Goal: Information Seeking & Learning: Get advice/opinions

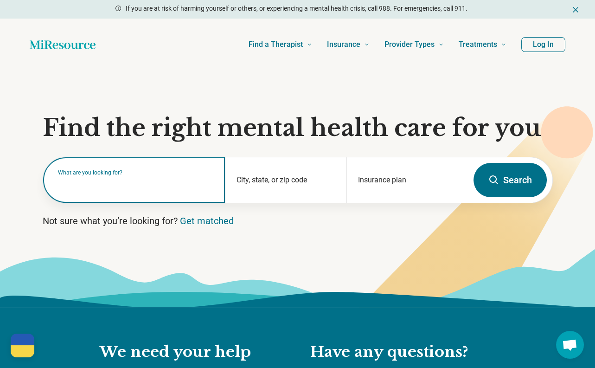
click at [146, 191] on div "What are you looking for?" at bounding box center [134, 179] width 182 height 45
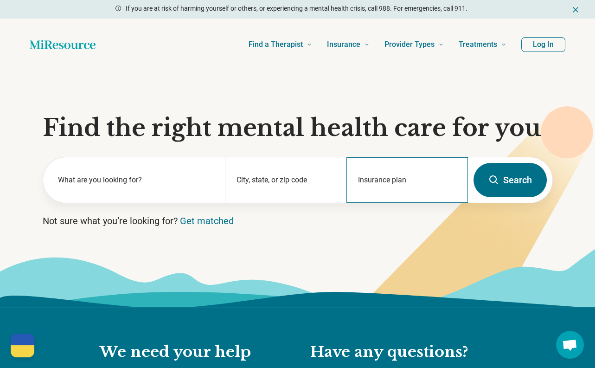
click at [394, 195] on div "Insurance plan" at bounding box center [406, 179] width 121 height 45
type input "*******"
click at [398, 193] on div "Insurance plan" at bounding box center [406, 179] width 121 height 45
click at [398, 192] on div "Insurance plan" at bounding box center [406, 179] width 121 height 45
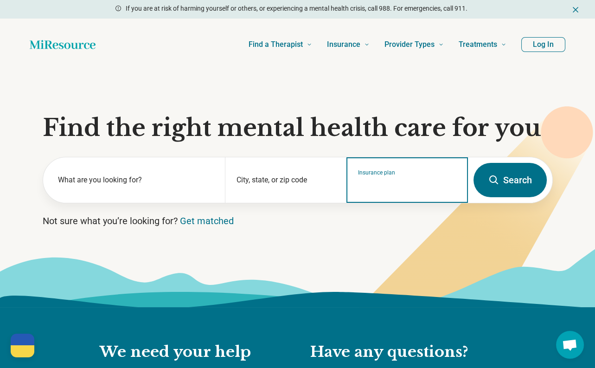
type input "*"
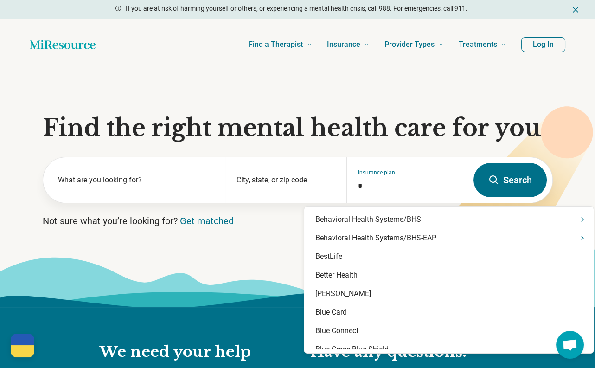
scroll to position [325, 0]
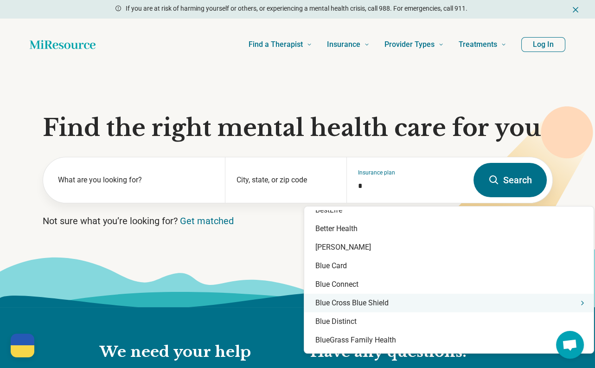
click at [376, 300] on div "Blue Cross Blue Shield" at bounding box center [448, 302] width 289 height 19
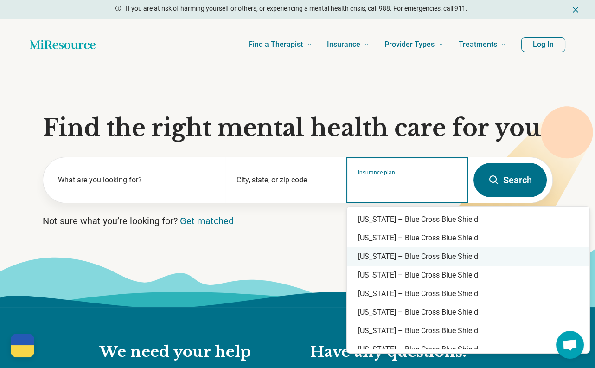
scroll to position [417, 0]
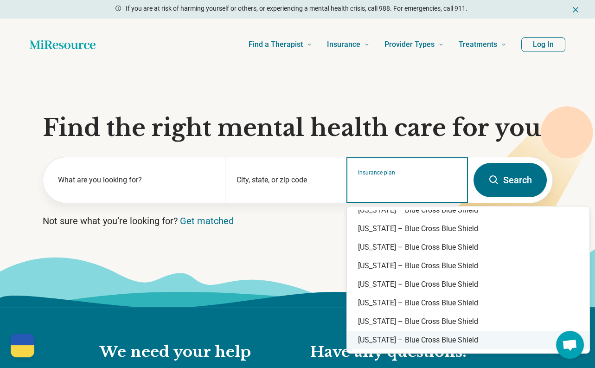
click at [378, 336] on div "[US_STATE] – Blue Cross Blue Shield" at bounding box center [468, 340] width 242 height 19
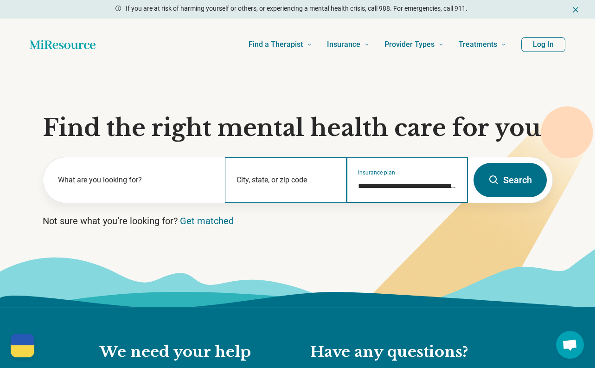
type input "**********"
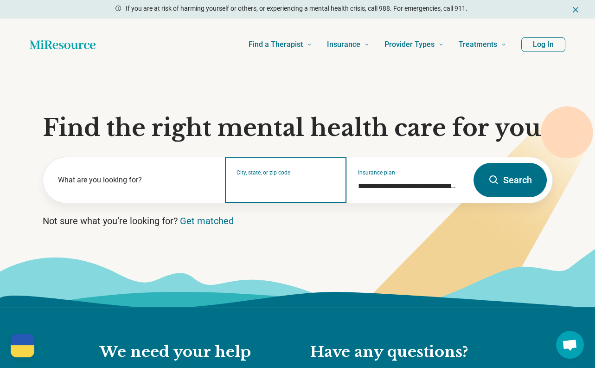
click at [250, 185] on input "City, state, or zip code" at bounding box center [285, 185] width 99 height 11
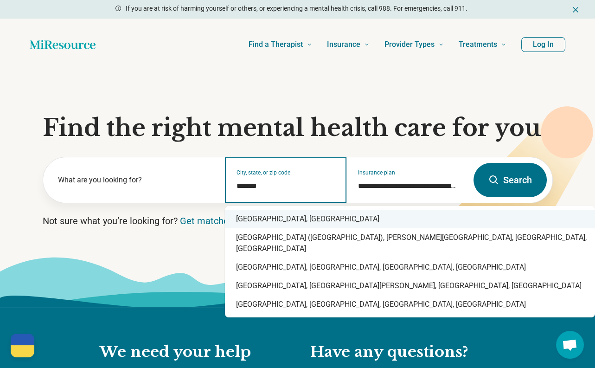
click at [257, 220] on div "[GEOGRAPHIC_DATA], [GEOGRAPHIC_DATA]" at bounding box center [410, 219] width 370 height 19
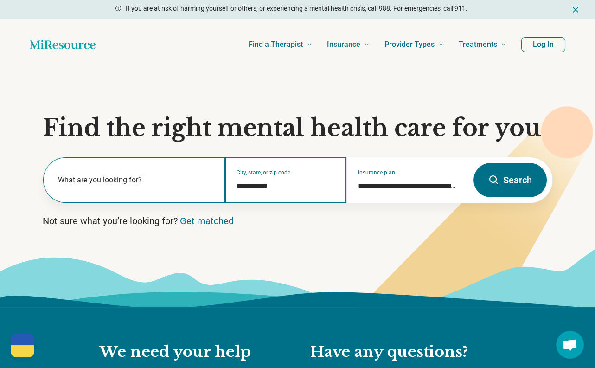
type input "**********"
click at [135, 182] on label "What are you looking for?" at bounding box center [136, 179] width 156 height 11
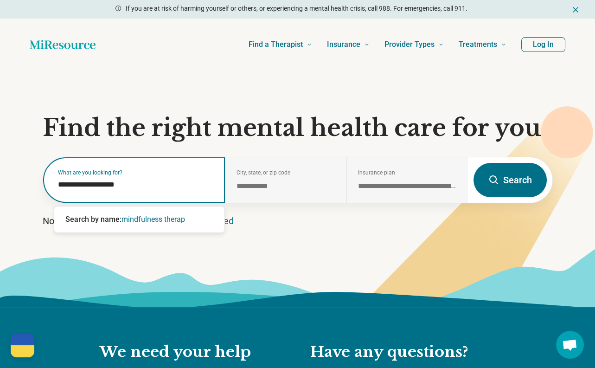
type input "**********"
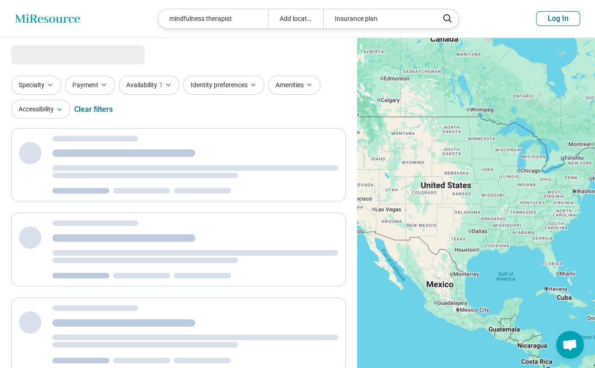
select select "***"
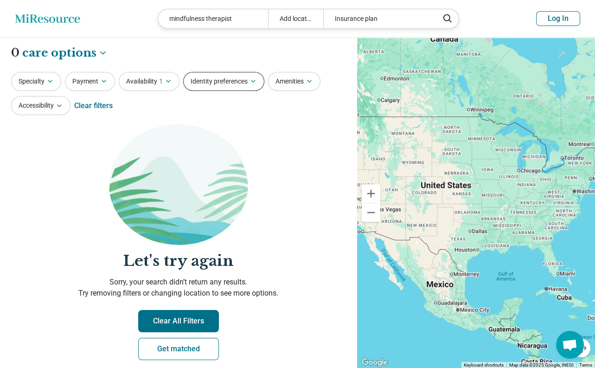
click at [215, 83] on button "Identity preferences" at bounding box center [223, 81] width 81 height 19
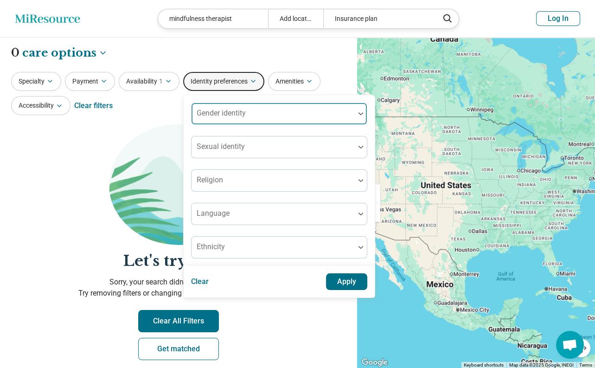
click at [231, 120] on div at bounding box center [273, 117] width 156 height 13
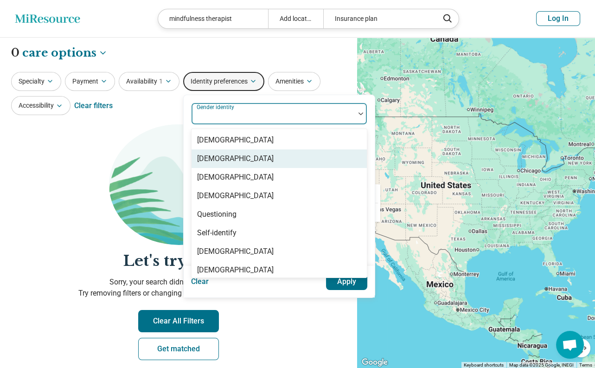
click at [223, 158] on div "[DEMOGRAPHIC_DATA]" at bounding box center [235, 158] width 76 height 11
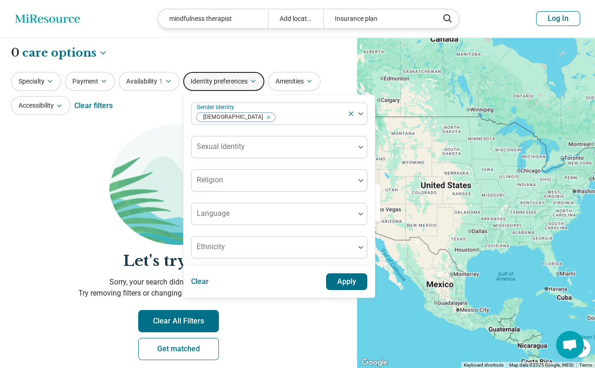
click at [140, 150] on img at bounding box center [178, 184] width 139 height 121
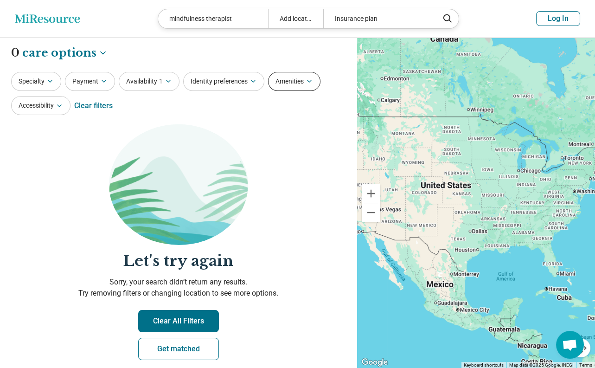
click at [289, 82] on button "Amenities" at bounding box center [294, 81] width 52 height 19
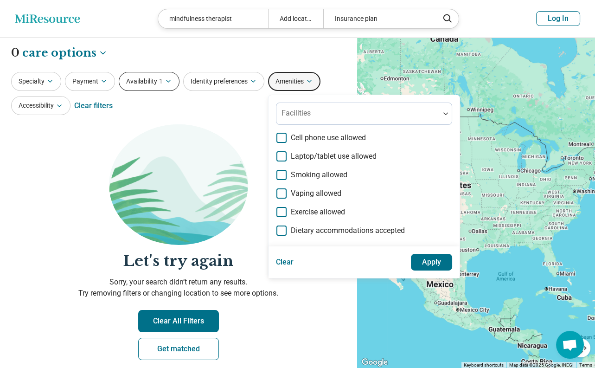
click at [161, 83] on span "1" at bounding box center [161, 81] width 4 height 10
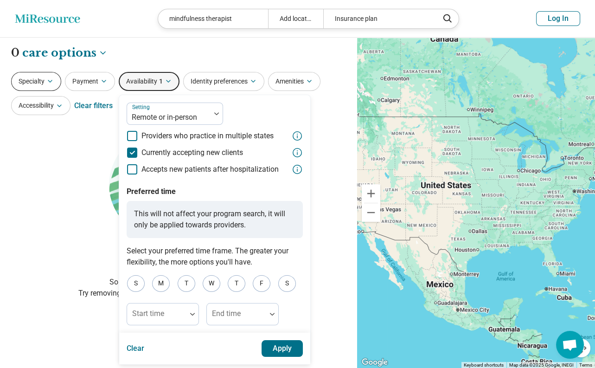
click at [25, 82] on button "Specialty" at bounding box center [36, 81] width 50 height 19
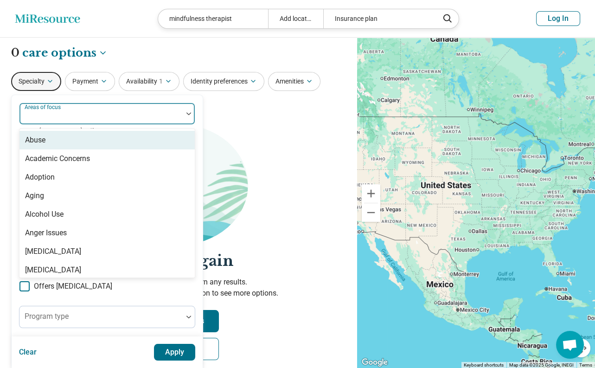
click at [54, 112] on div "Areas of focus" at bounding box center [107, 113] width 176 height 22
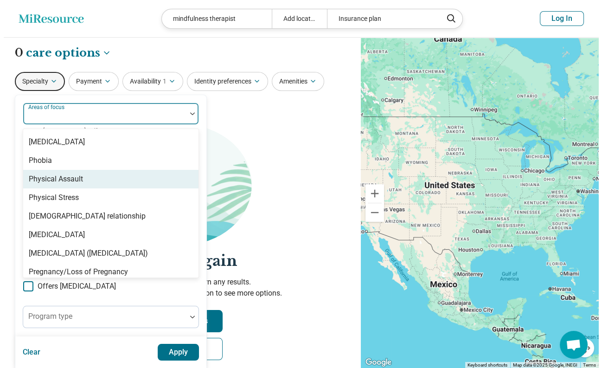
scroll to position [1391, 0]
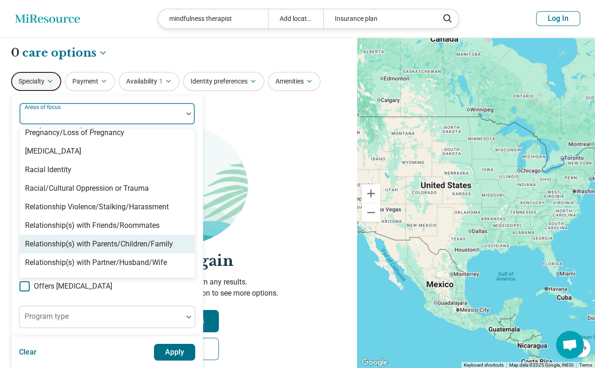
click at [88, 238] on div "Relationship(s) with Parents/Children/Family" at bounding box center [99, 243] width 148 height 11
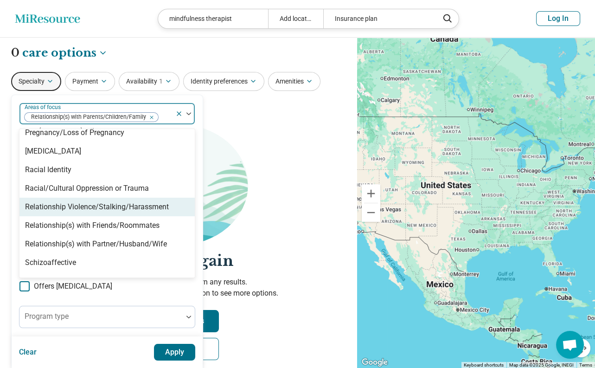
click at [272, 164] on section "Let's try again Sorry, your search didn’t return any results. Try removing filt…" at bounding box center [178, 249] width 335 height 251
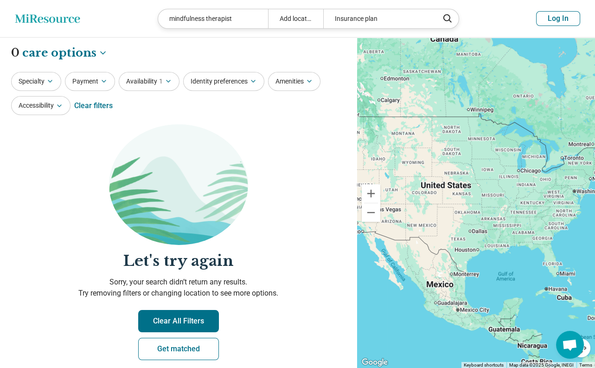
click at [98, 90] on button "Payment" at bounding box center [90, 81] width 50 height 19
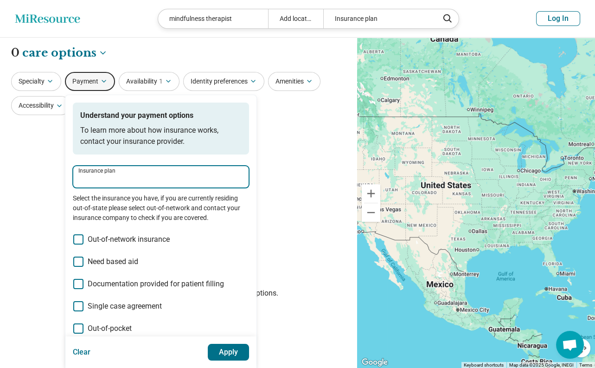
click at [157, 179] on input "Insurance plan" at bounding box center [160, 179] width 165 height 11
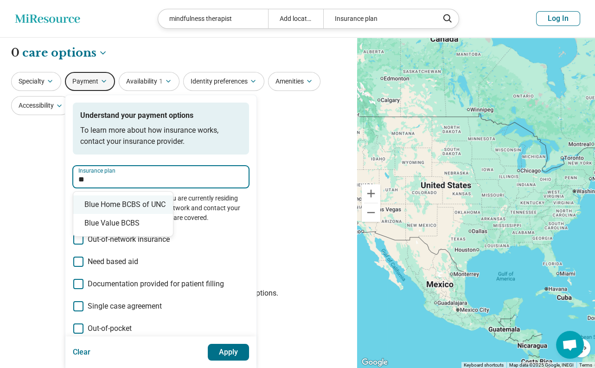
click at [151, 202] on div "Blue Home BCBS of UNC" at bounding box center [123, 204] width 100 height 19
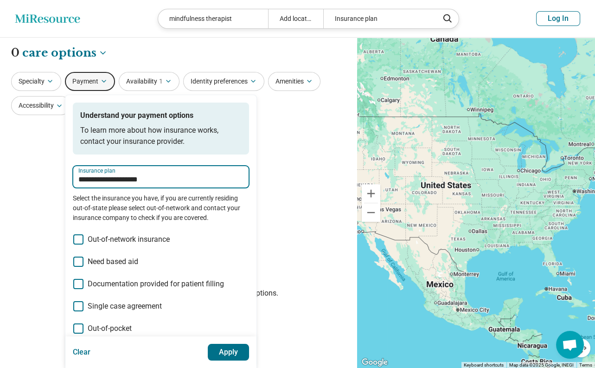
type input "**********"
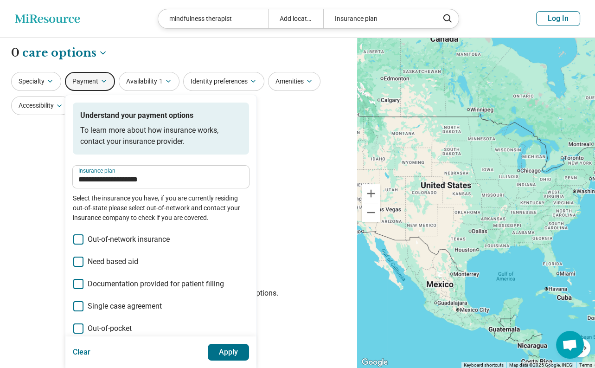
click at [226, 354] on button "Apply" at bounding box center [229, 352] width 42 height 17
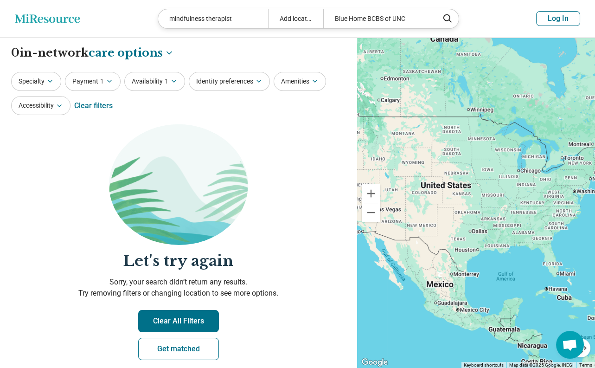
click at [561, 23] on button "Log In" at bounding box center [558, 18] width 44 height 15
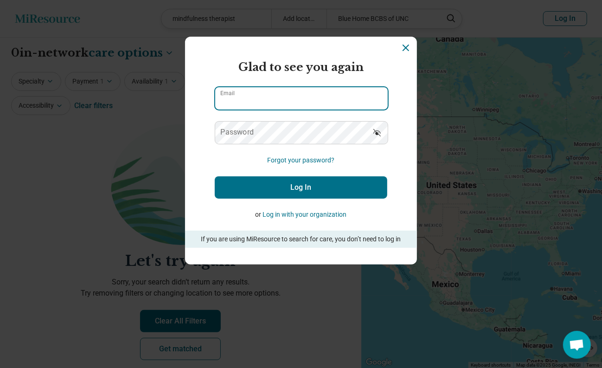
click at [259, 102] on input "Email" at bounding box center [301, 98] width 172 height 22
type input "**********"
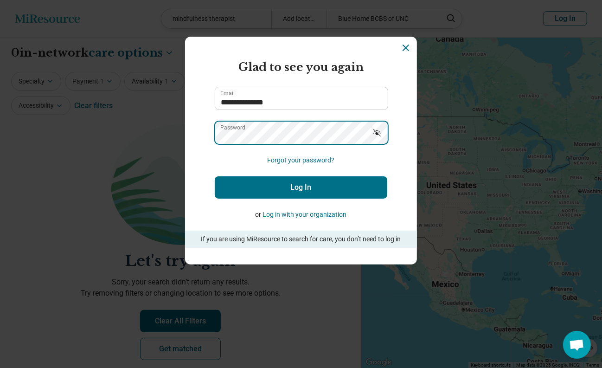
click at [215, 176] on button "Log In" at bounding box center [301, 187] width 172 height 22
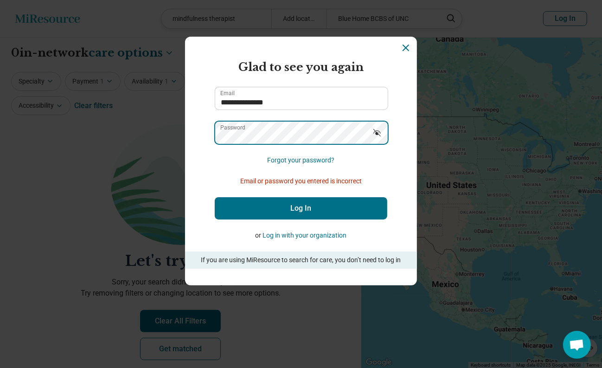
click at [206, 131] on section "**********" at bounding box center [301, 161] width 232 height 249
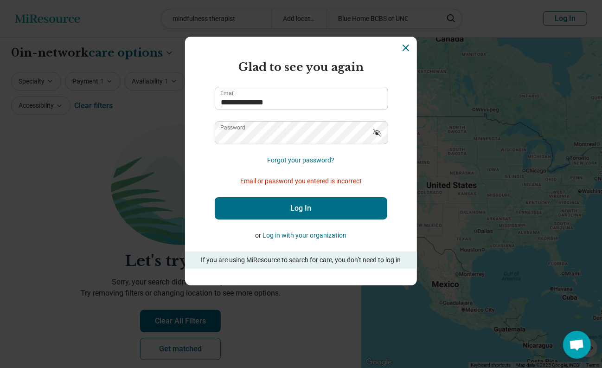
click at [276, 234] on button "Log in with your organization" at bounding box center [305, 235] width 84 height 10
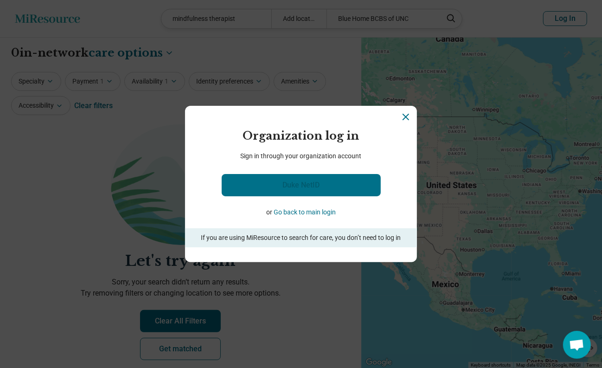
click at [308, 186] on link "Duke NetID" at bounding box center [301, 185] width 159 height 22
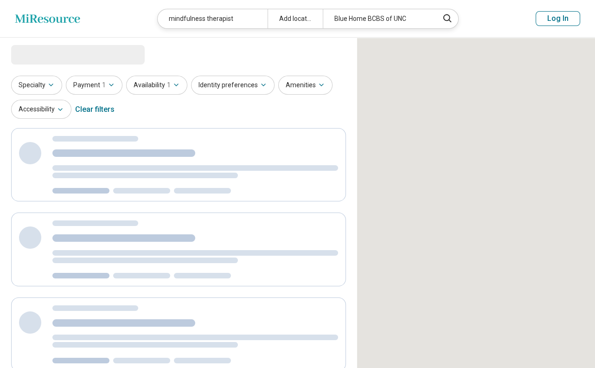
select select "***"
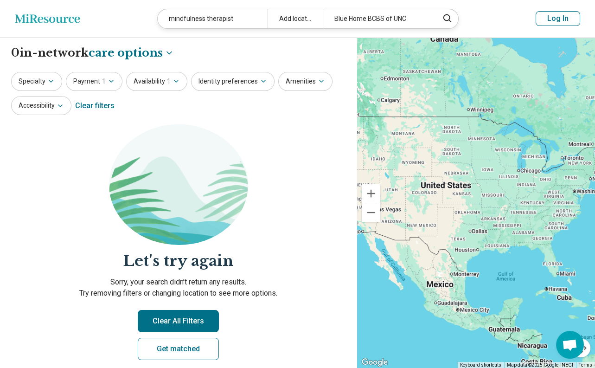
click at [553, 19] on button "Log In" at bounding box center [557, 18] width 45 height 15
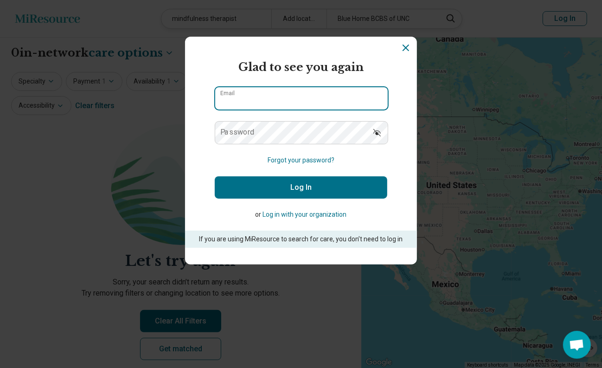
type input "**********"
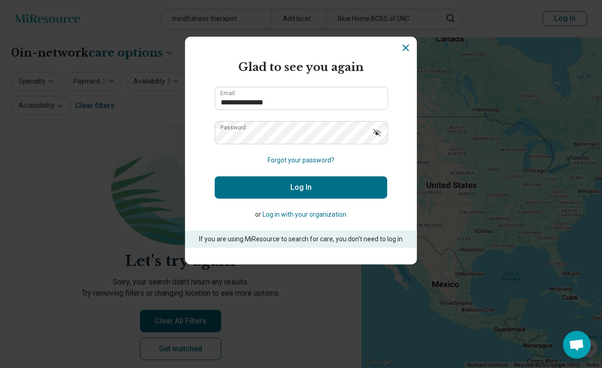
click at [374, 133] on icon "Show password" at bounding box center [376, 132] width 9 height 9
click at [292, 160] on button "Forgot your password?" at bounding box center [301, 160] width 67 height 10
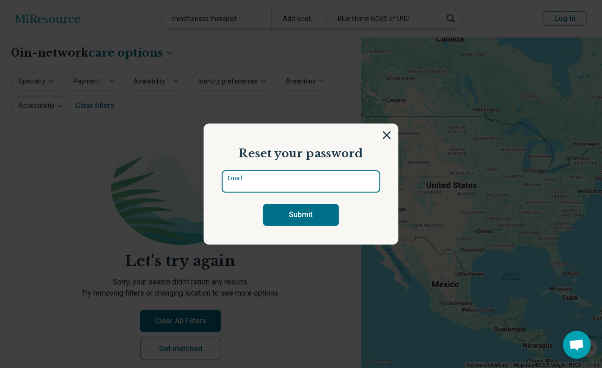
click at [274, 182] on input "Email" at bounding box center [301, 181] width 159 height 22
type input "**********"
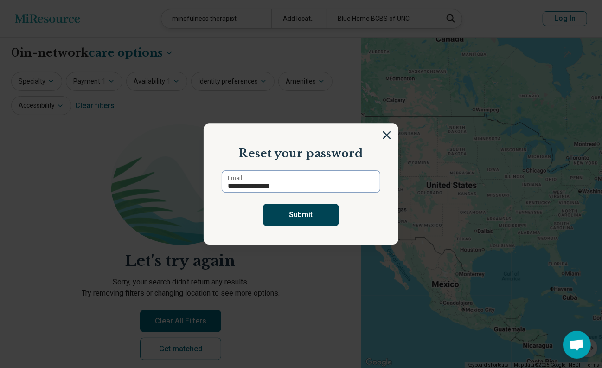
click at [306, 217] on button "Submit" at bounding box center [301, 215] width 76 height 22
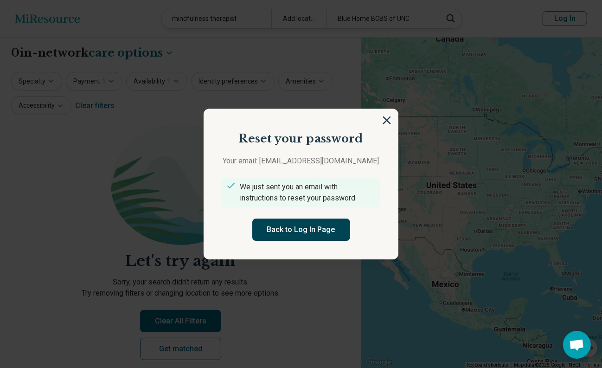
click at [278, 232] on button "Back to Log In Page" at bounding box center [301, 229] width 98 height 22
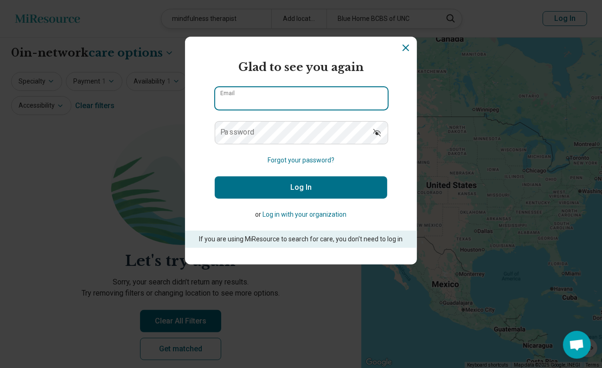
type input "**********"
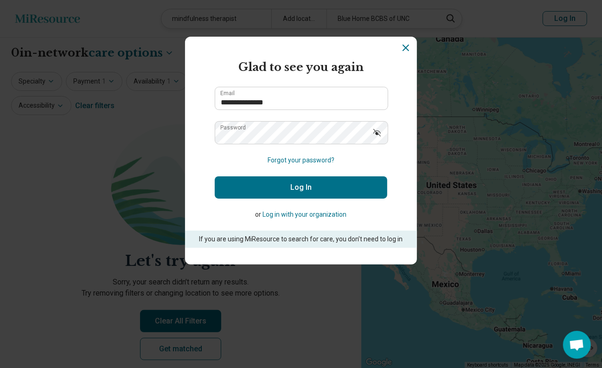
click at [373, 133] on icon "Show password" at bounding box center [376, 132] width 7 height 7
click at [325, 187] on button "Log In" at bounding box center [301, 187] width 172 height 22
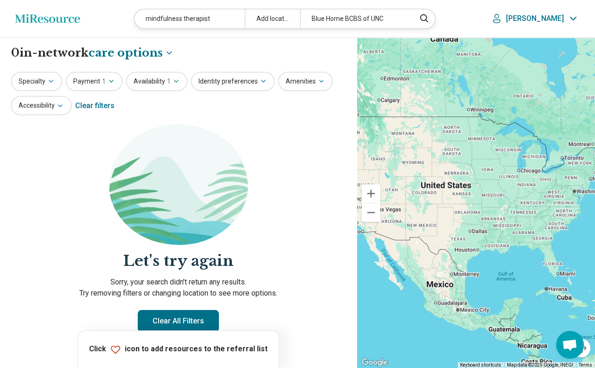
click at [56, 79] on button "Specialty" at bounding box center [36, 81] width 51 height 19
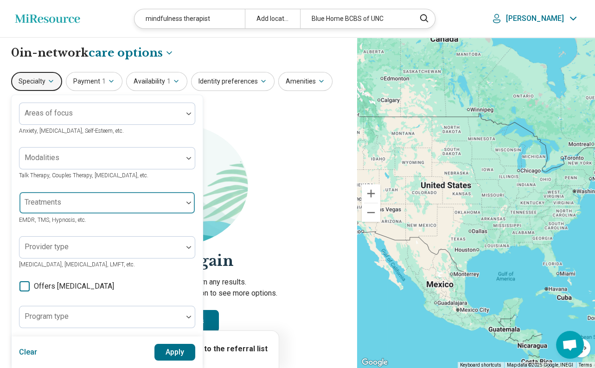
click at [75, 207] on div at bounding box center [101, 206] width 156 height 13
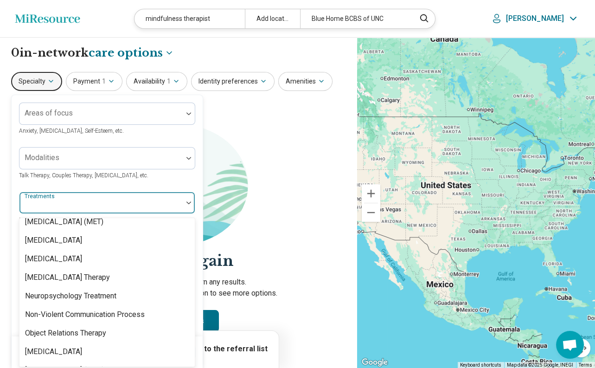
scroll to position [1205, 0]
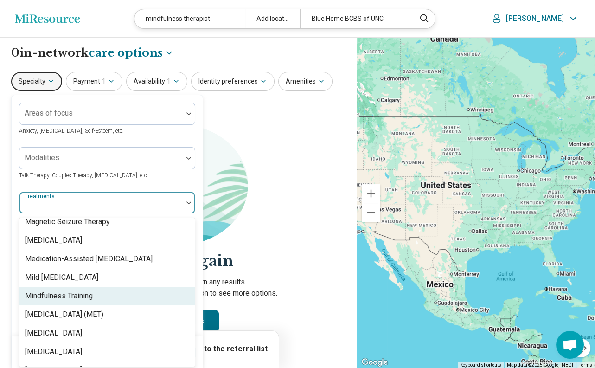
click at [83, 301] on div "Mindfulness Training" at bounding box center [59, 295] width 68 height 11
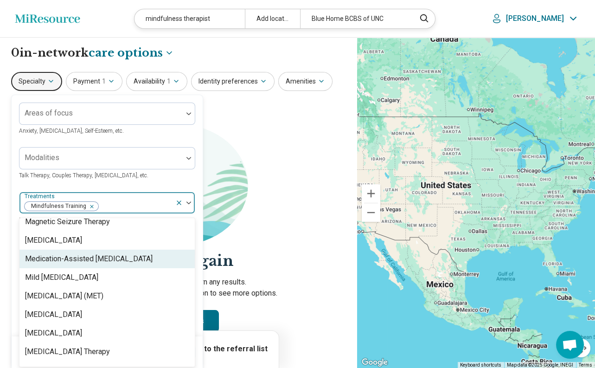
click at [249, 225] on section "Let's try again Sorry, your search didn’t return any results. Try removing filt…" at bounding box center [178, 249] width 335 height 251
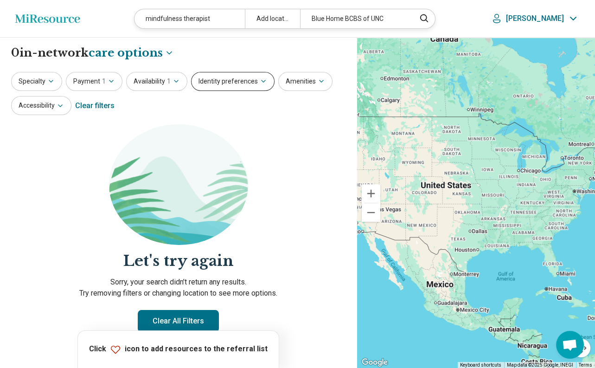
click at [235, 81] on button "Identity preferences" at bounding box center [232, 81] width 83 height 19
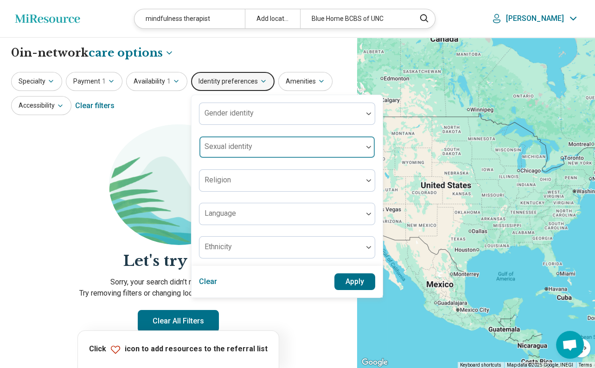
click at [231, 147] on div "Sexual identity" at bounding box center [287, 147] width 176 height 22
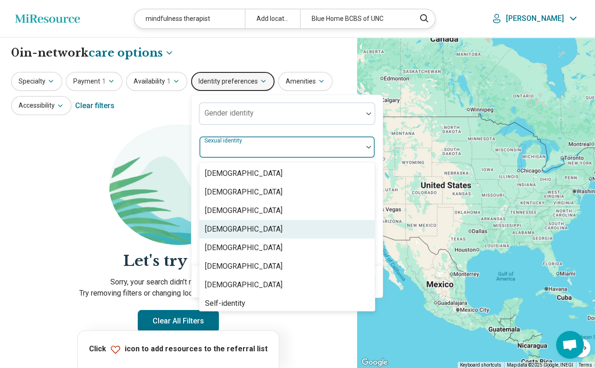
click at [236, 228] on div "Heterosexual" at bounding box center [243, 228] width 77 height 11
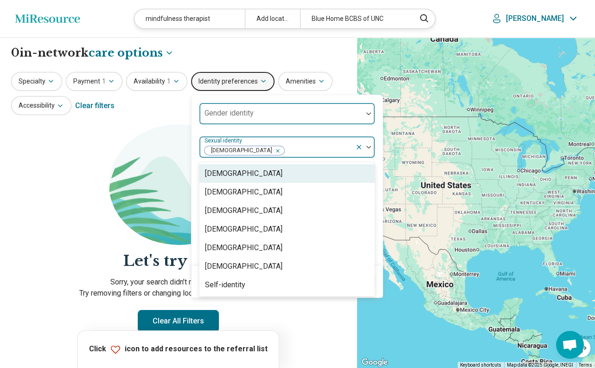
click at [276, 108] on div at bounding box center [280, 113] width 163 height 20
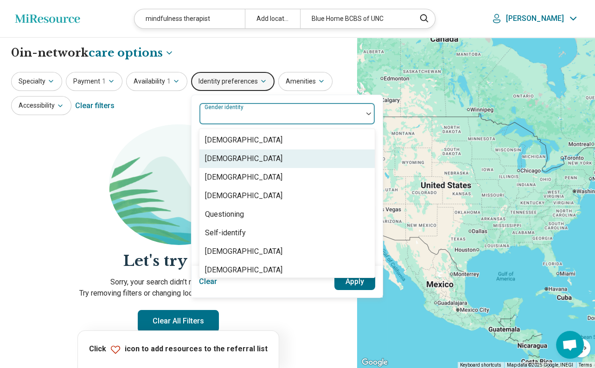
click at [264, 155] on div "[DEMOGRAPHIC_DATA]" at bounding box center [286, 158] width 175 height 19
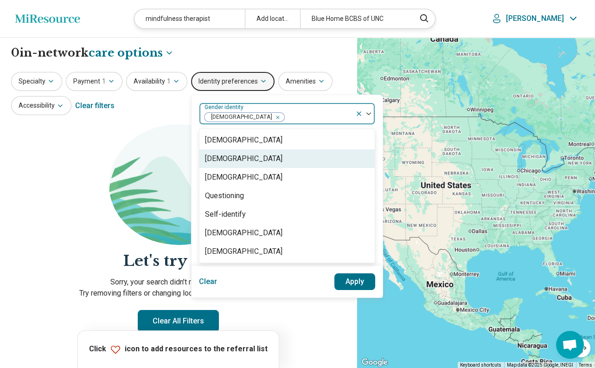
click at [140, 161] on img at bounding box center [178, 184] width 139 height 121
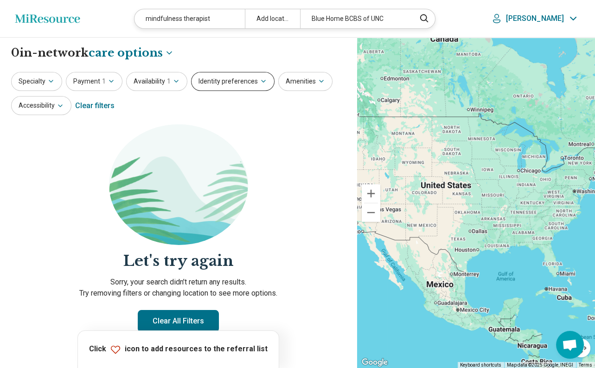
click at [219, 90] on button "Identity preferences" at bounding box center [232, 81] width 83 height 19
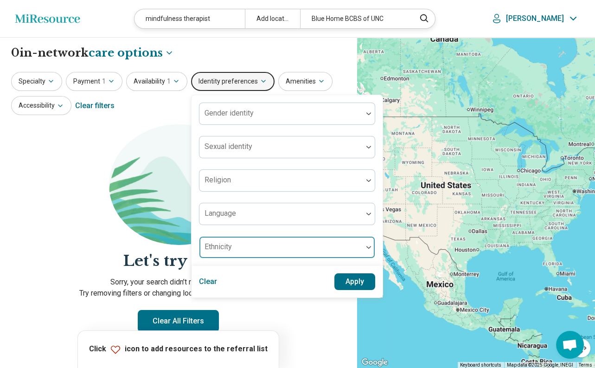
click at [254, 252] on div "Ethnicity" at bounding box center [287, 247] width 176 height 22
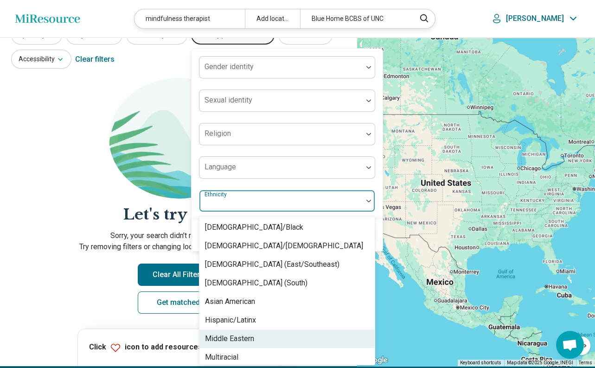
scroll to position [59, 0]
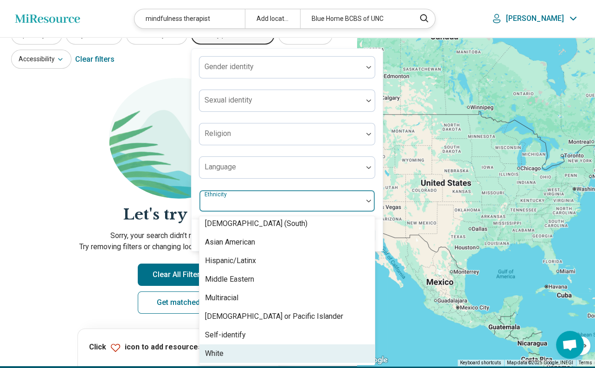
click at [208, 356] on div "White" at bounding box center [214, 353] width 19 height 11
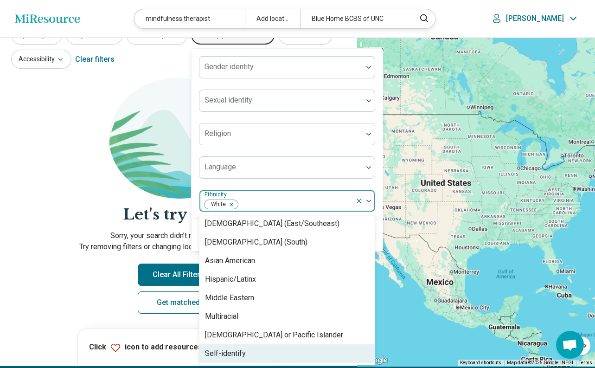
scroll to position [41, 0]
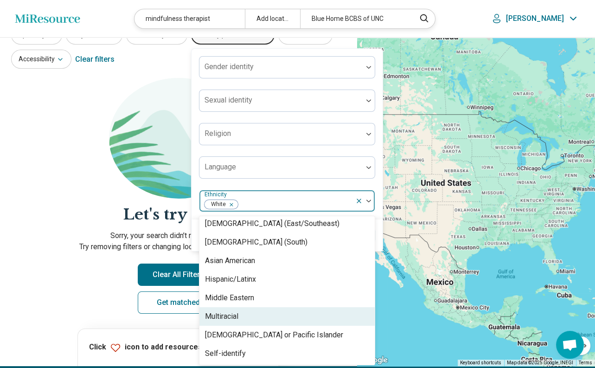
click at [97, 120] on section "Let's try again Sorry, your search didn’t return any results. Try removing filt…" at bounding box center [178, 203] width 335 height 251
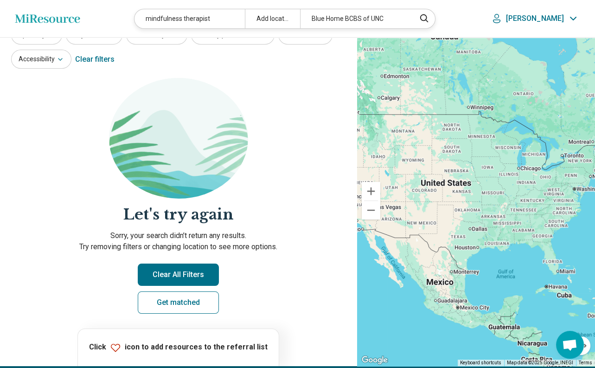
scroll to position [0, 0]
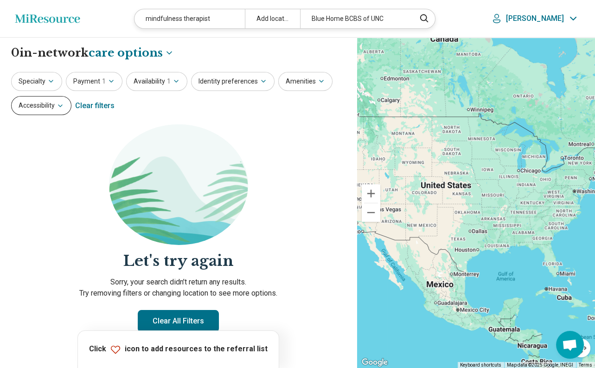
click at [53, 102] on button "Accessibility" at bounding box center [41, 105] width 60 height 19
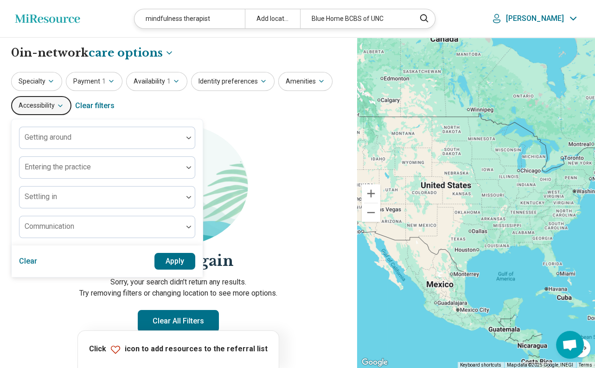
click at [53, 102] on button "Accessibility" at bounding box center [41, 105] width 60 height 19
click at [374, 205] on button "Zoom out" at bounding box center [371, 212] width 19 height 19
